Goal: Information Seeking & Learning: Check status

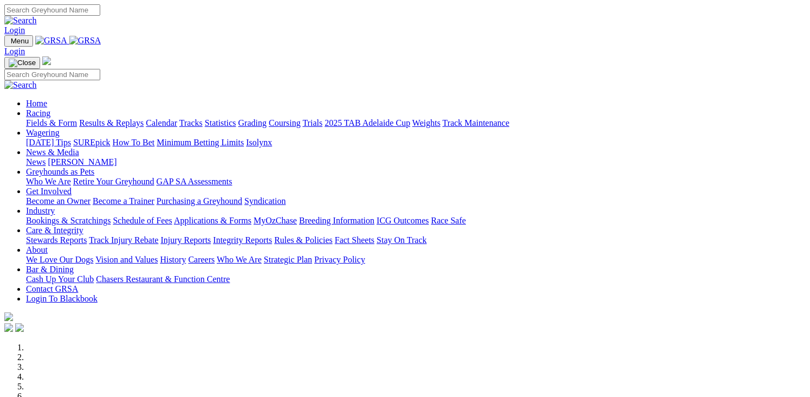
scroll to position [325, 0]
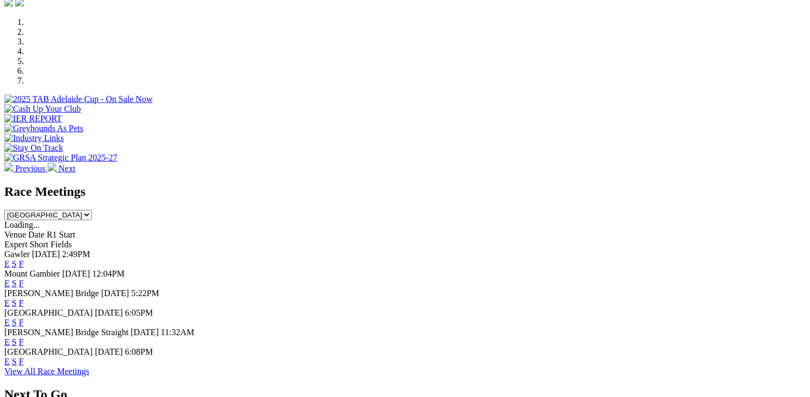
click at [24, 259] on link "F" at bounding box center [21, 263] width 5 height 9
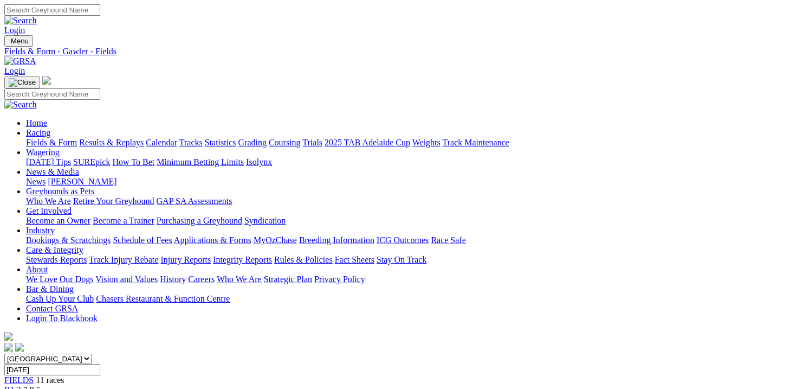
click at [117, 138] on link "Results & Replays" at bounding box center [111, 142] width 65 height 9
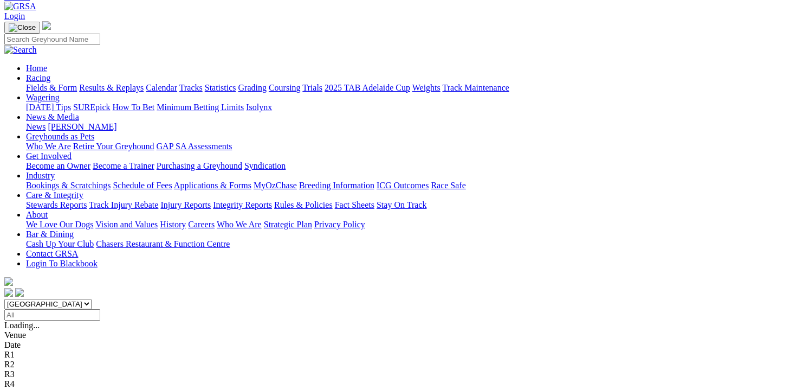
scroll to position [108, 0]
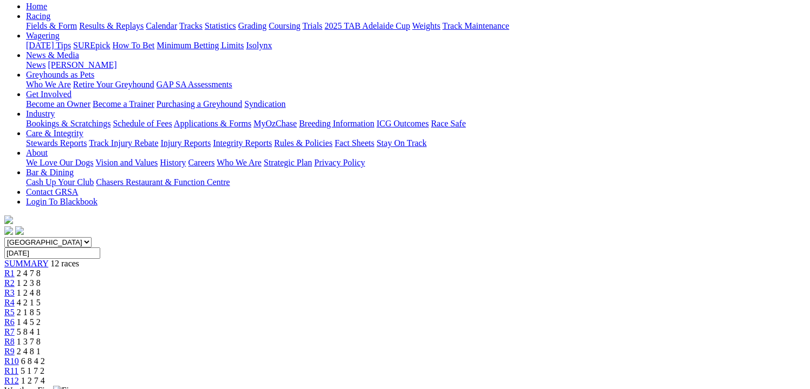
scroll to position [163, 0]
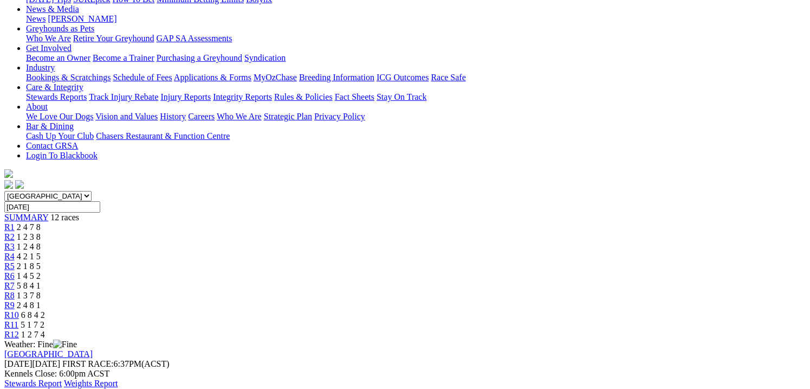
click at [62, 378] on link "Stewards Report" at bounding box center [32, 382] width 57 height 9
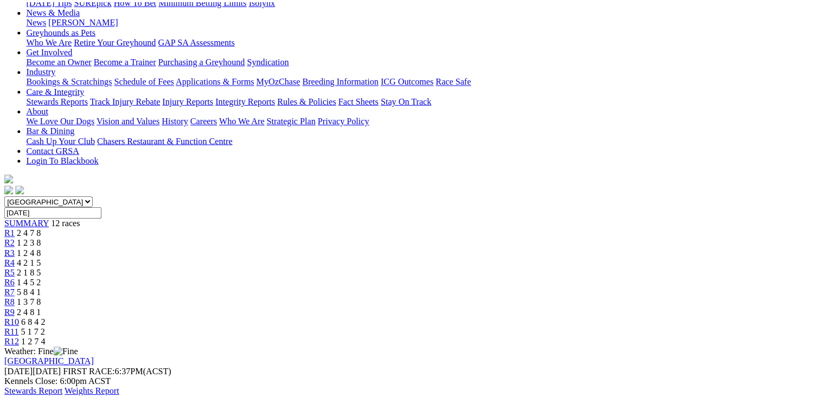
scroll to position [163, 0]
